Goal: Information Seeking & Learning: Find specific fact

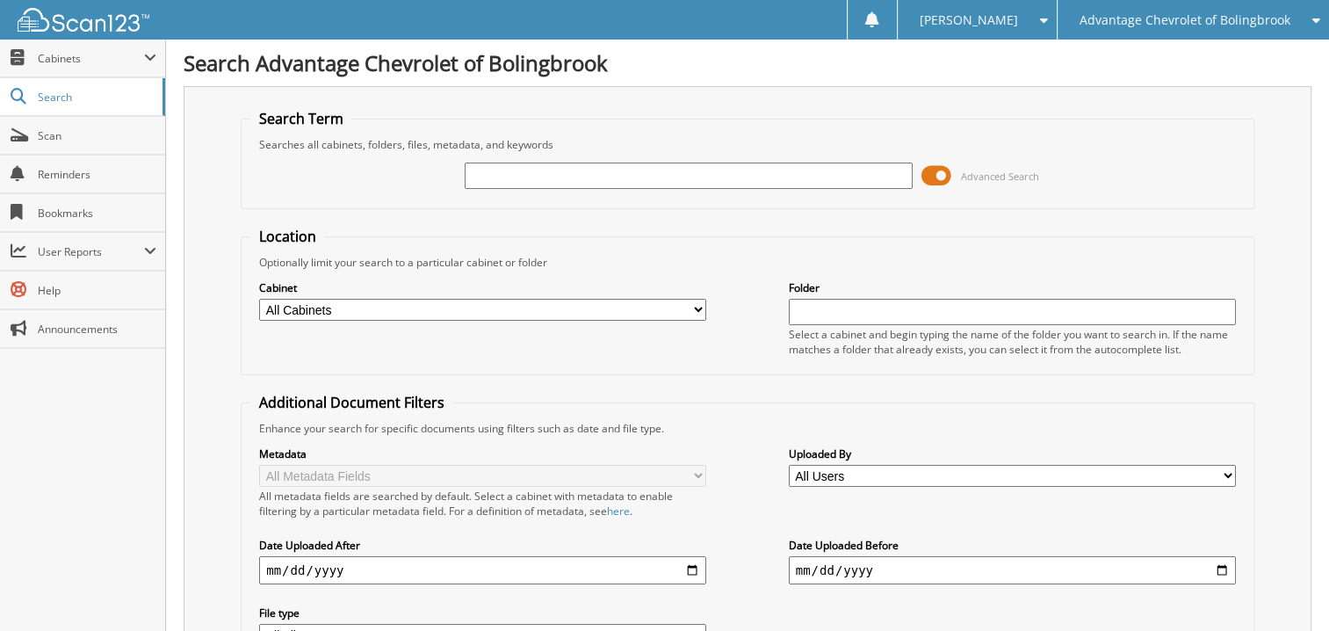
click at [724, 169] on input "text" at bounding box center [688, 175] width 447 height 26
type input "22058"
drag, startPoint x: 0, startPoint y: 0, endPoint x: 314, endPoint y: 311, distance: 442.1
click at [314, 311] on select "All Cabinets CAR DEALS PARTS SERVICE RO Needs Filing" at bounding box center [482, 310] width 447 height 22
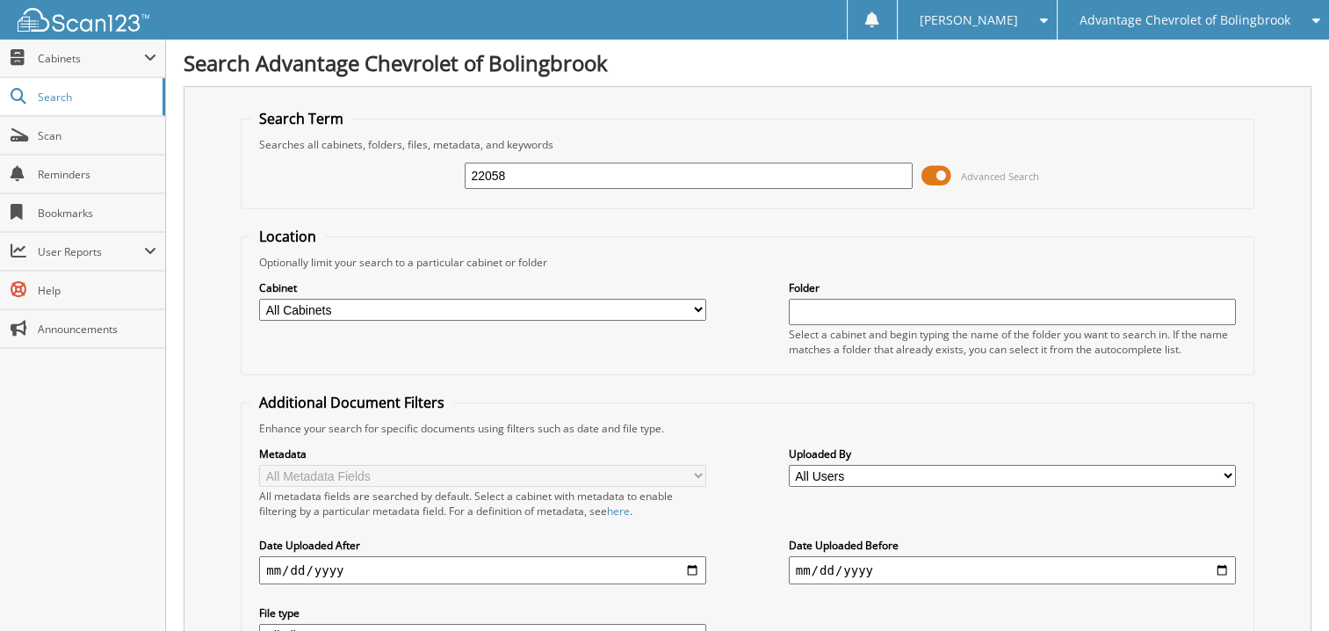
select select "16393"
click at [259, 299] on select "All Cabinets CAR DEALS PARTS SERVICE RO Needs Filing" at bounding box center [482, 310] width 447 height 22
click at [565, 176] on input "22058" at bounding box center [688, 175] width 447 height 26
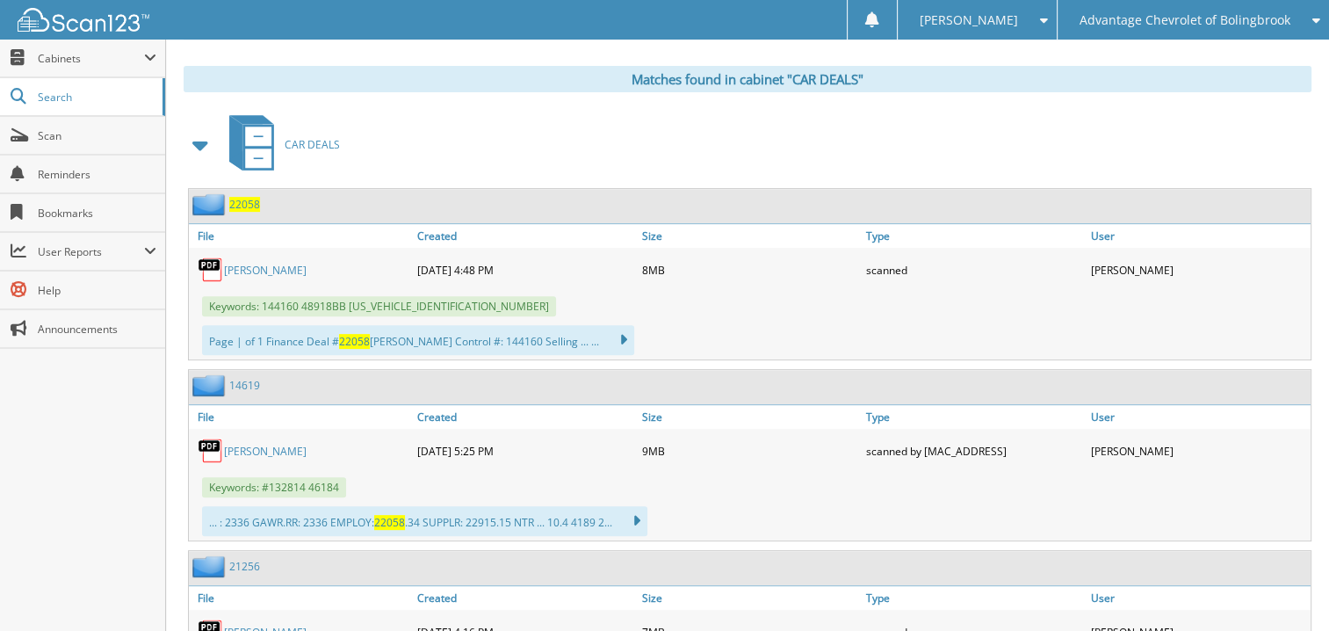
scroll to position [703, 0]
click at [269, 264] on link "[PERSON_NAME]" at bounding box center [265, 271] width 83 height 15
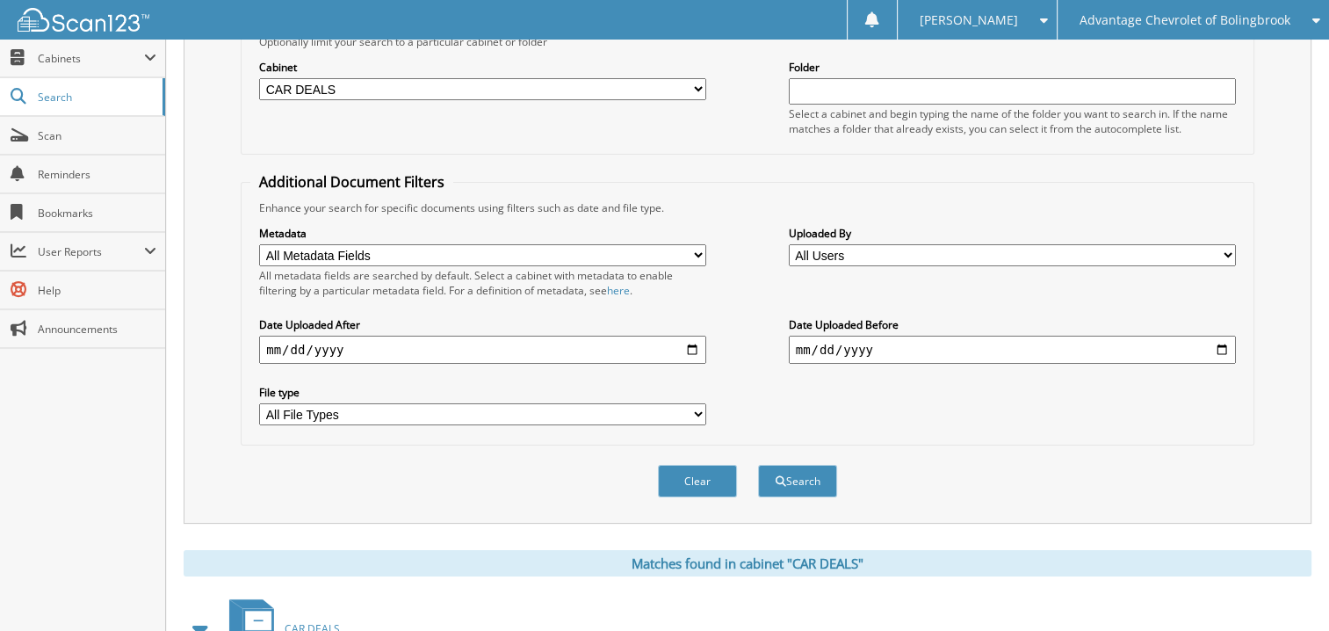
scroll to position [88, 0]
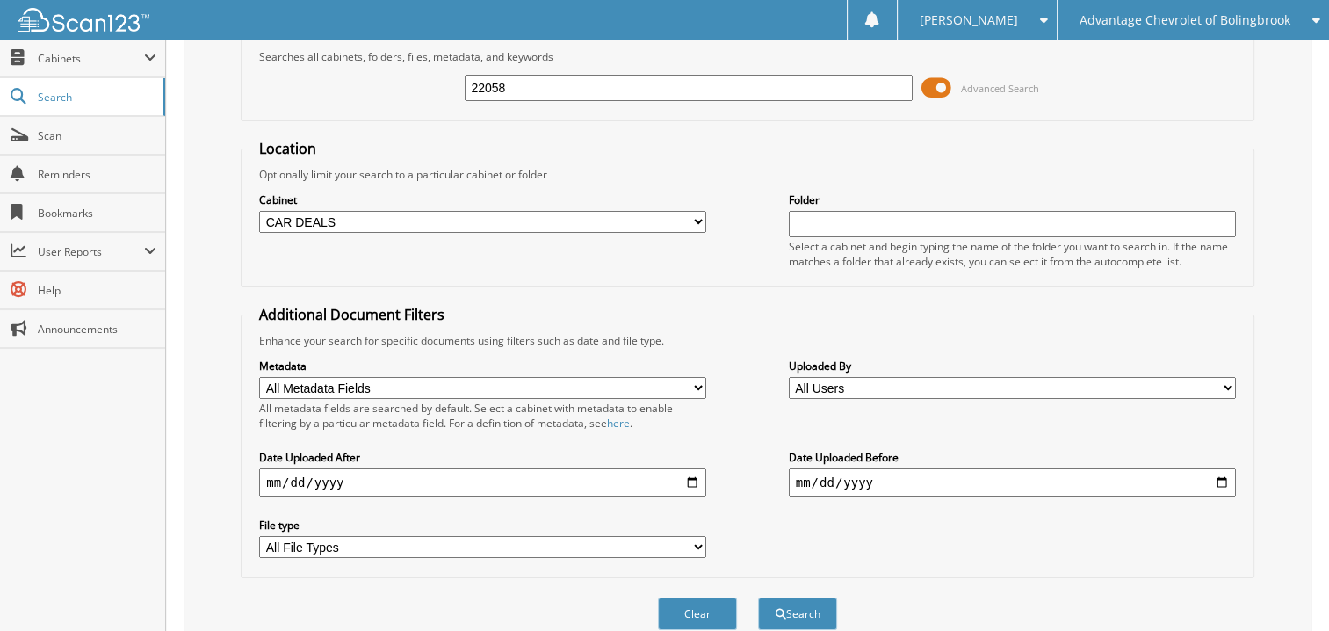
click at [500, 85] on input "22058" at bounding box center [688, 88] width 447 height 26
type input "21805"
click at [758, 597] on button "Search" at bounding box center [797, 613] width 79 height 32
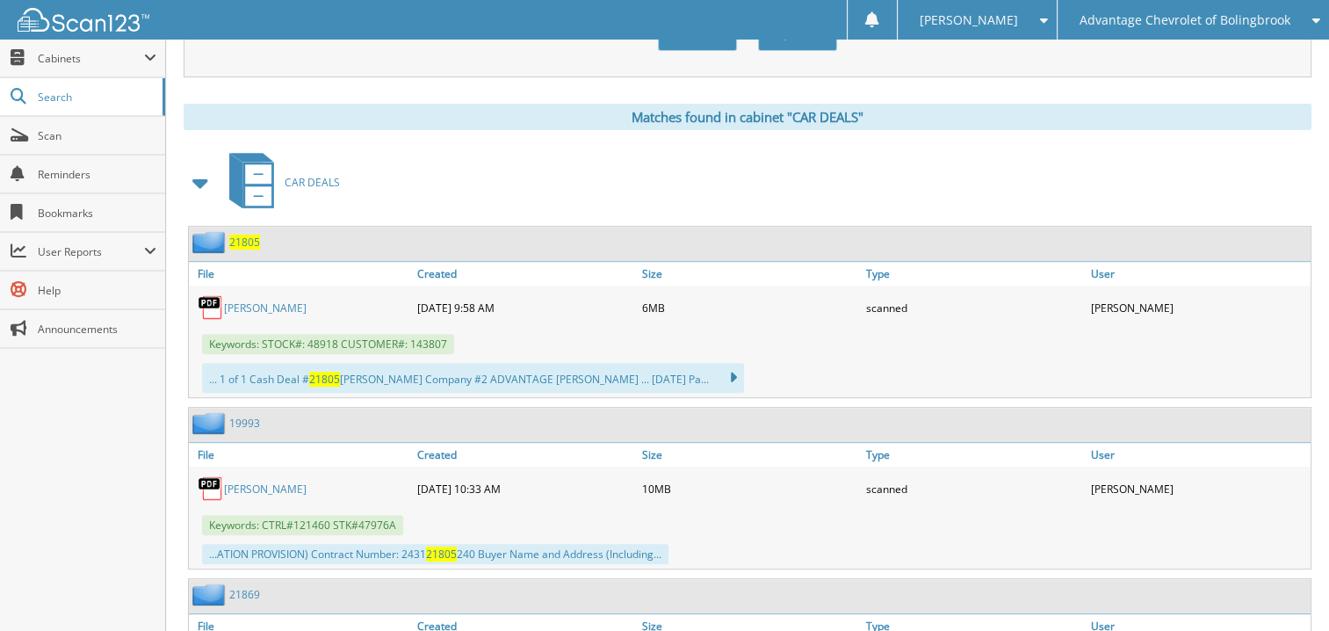
scroll to position [657, 0]
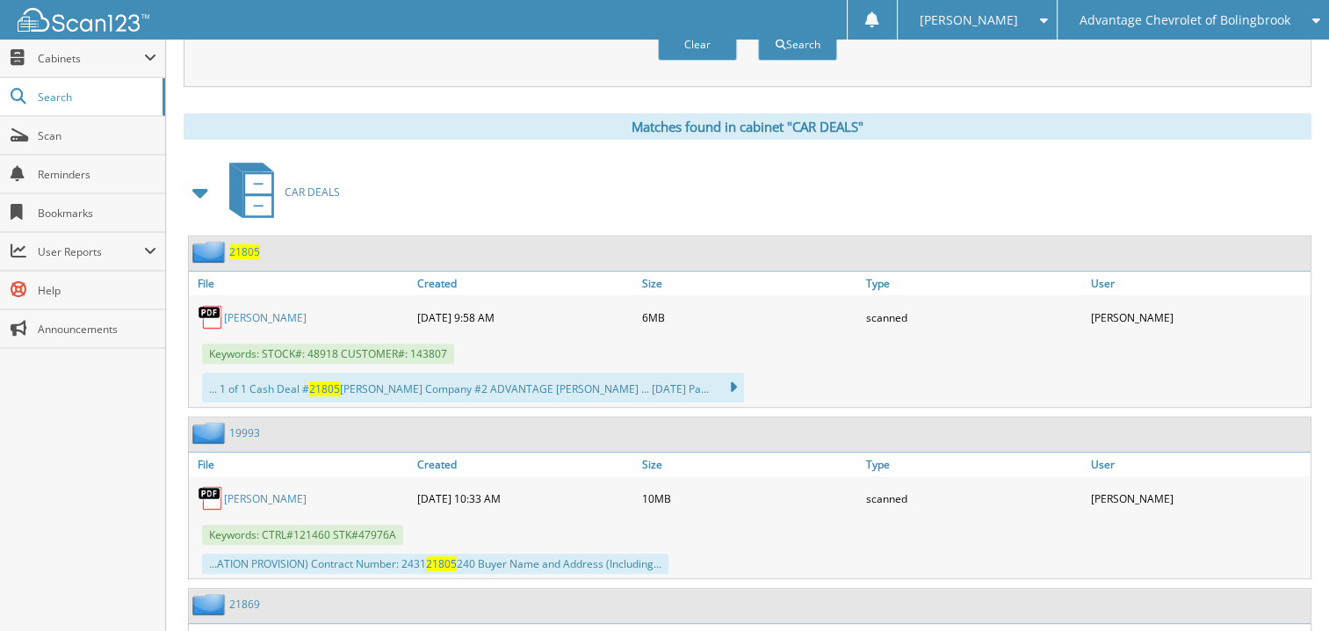
click at [230, 310] on link "BETH KUJAWA" at bounding box center [265, 317] width 83 height 15
